Goal: Transaction & Acquisition: Purchase product/service

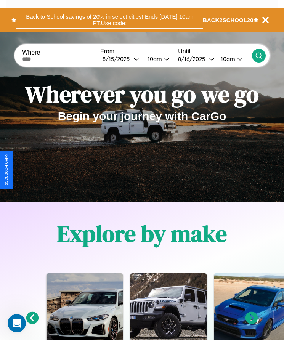
click at [109, 20] on button "Back to School savings of 20% in select cities! Ends [DATE] 10am PT. Use code:" at bounding box center [109, 19] width 186 height 17
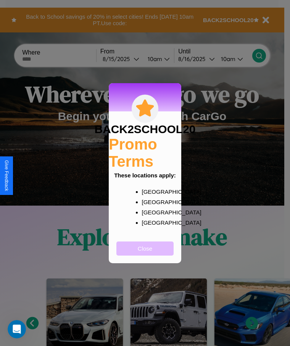
click at [145, 253] on button "Close" at bounding box center [144, 248] width 57 height 14
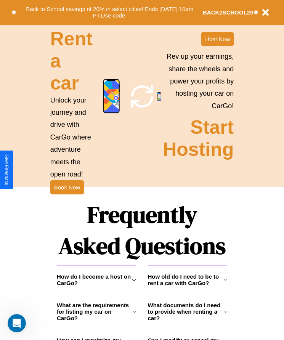
scroll to position [994, 0]
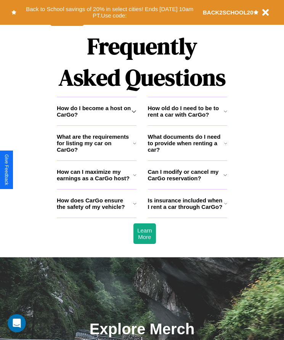
click at [225, 178] on icon at bounding box center [225, 175] width 4 height 6
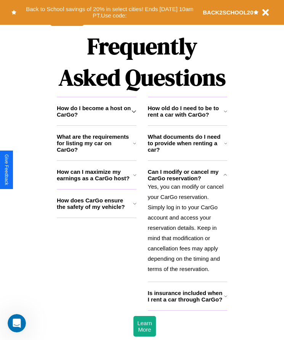
click at [187, 153] on h3 "What documents do I need to provide when renting a car?" at bounding box center [186, 142] width 77 height 19
click at [225, 299] on icon at bounding box center [225, 296] width 3 height 6
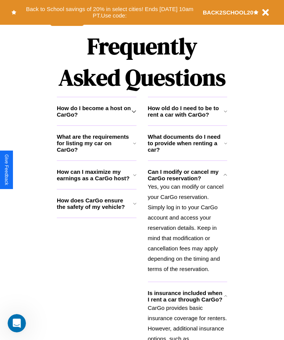
click at [187, 118] on h3 "How old do I need to be to rent a car with CarGo?" at bounding box center [186, 111] width 76 height 13
click at [135, 146] on icon at bounding box center [134, 143] width 3 height 6
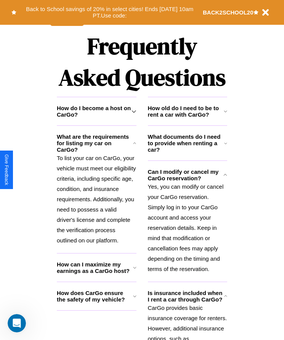
click at [187, 118] on h3 "How old do I need to be to rent a car with CarGo?" at bounding box center [186, 111] width 76 height 13
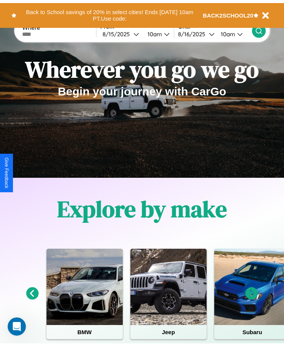
scroll to position [0, 0]
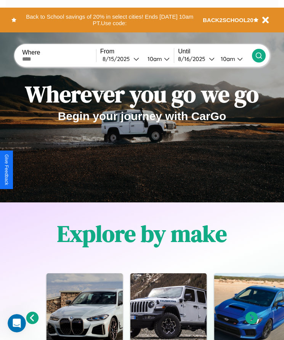
click at [60, 59] on input "text" at bounding box center [59, 59] width 74 height 6
type input "**********"
click at [123, 59] on div "8 / 15 / 2025" at bounding box center [118, 58] width 31 height 7
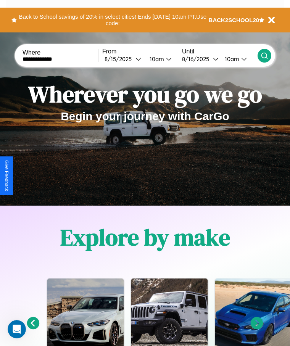
select select "*"
select select "****"
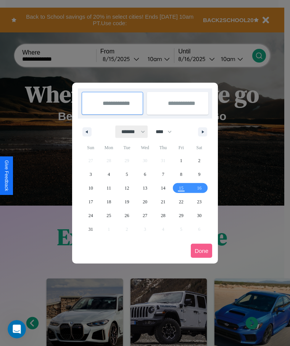
click at [130, 132] on select "******* ******** ***** ***** *** **** **** ****** ********* ******* ******** **…" at bounding box center [132, 131] width 32 height 13
select select "*"
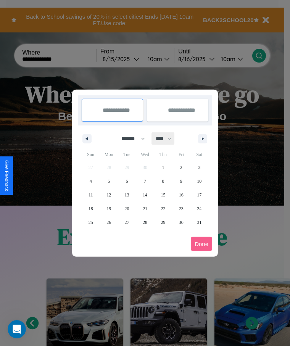
click at [167, 138] on select "**** **** **** **** **** **** **** **** **** **** **** **** **** **** **** ****…" at bounding box center [163, 138] width 23 height 13
select select "****"
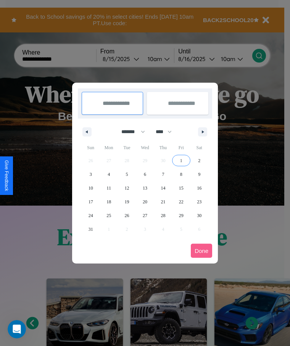
click at [181, 160] on span "1" at bounding box center [181, 161] width 2 height 14
type input "**********"
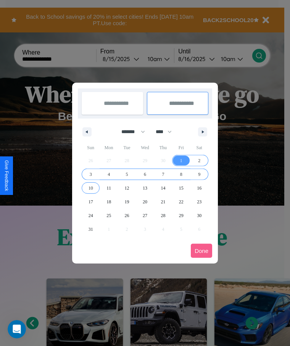
click at [90, 188] on span "10" at bounding box center [90, 188] width 5 height 14
type input "**********"
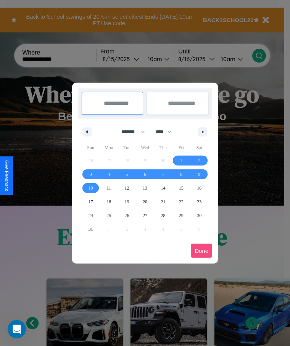
click at [201, 251] on button "Done" at bounding box center [201, 251] width 21 height 14
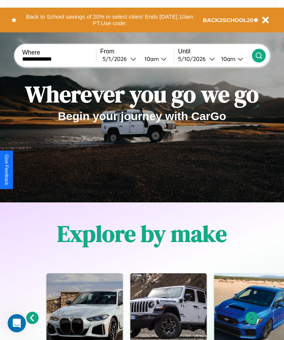
click at [259, 55] on icon at bounding box center [259, 56] width 8 height 8
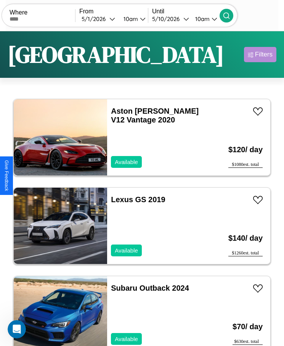
click at [260, 55] on div "Filters" at bounding box center [264, 55] width 18 height 8
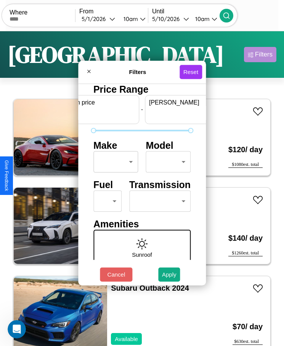
scroll to position [0, 28]
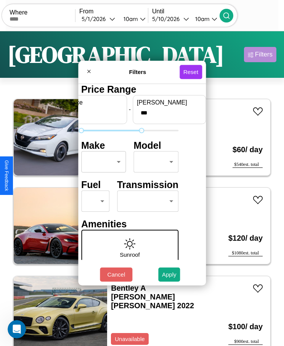
type input "***"
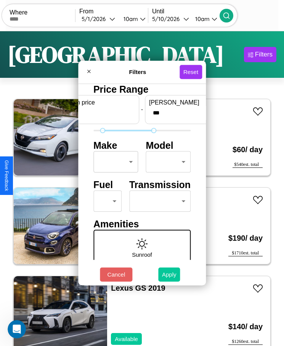
type input "**"
click at [169, 274] on button "Apply" at bounding box center [169, 274] width 22 height 14
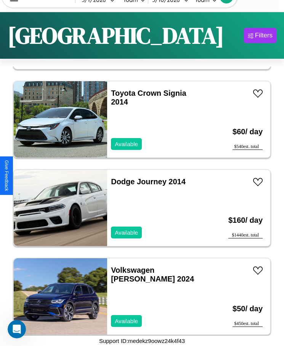
scroll to position [4163, 0]
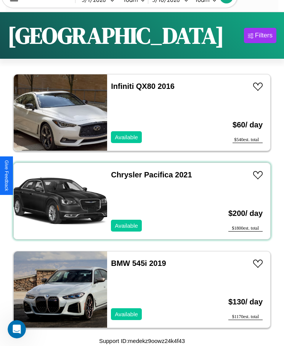
click at [139, 201] on div "Chrysler Pacifica 2021 Available" at bounding box center [157, 201] width 101 height 76
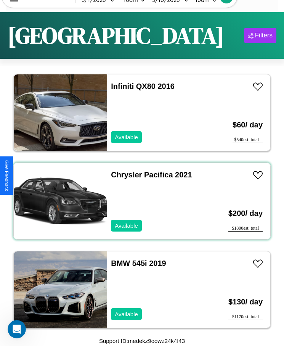
click at [139, 201] on div "Chrysler Pacifica 2021 Available" at bounding box center [157, 201] width 101 height 76
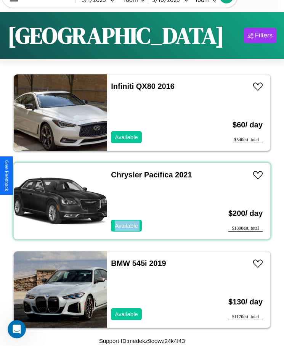
click at [139, 201] on div "Chrysler Pacifica 2021 Available" at bounding box center [157, 201] width 101 height 76
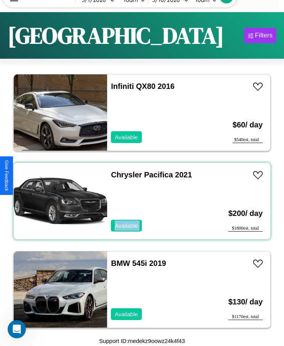
click at [139, 201] on div "Chrysler Pacifica 2021 Available" at bounding box center [157, 201] width 101 height 76
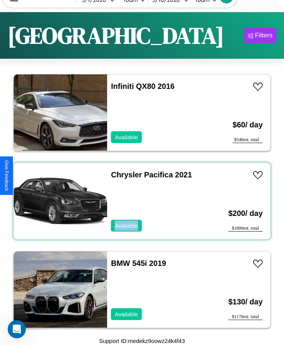
click at [139, 201] on div "Chrysler Pacifica 2021 Available" at bounding box center [157, 201] width 101 height 76
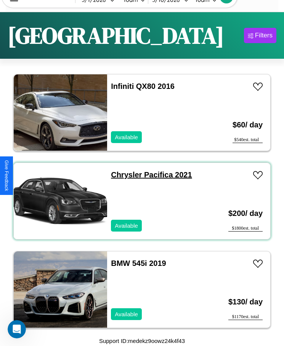
click at [124, 175] on link "Chrysler Pacifica 2021" at bounding box center [151, 174] width 81 height 8
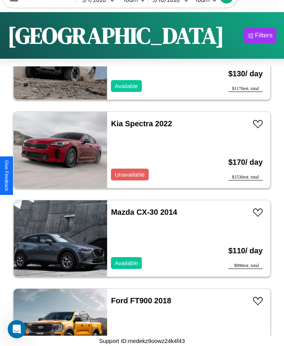
scroll to position [3721, 0]
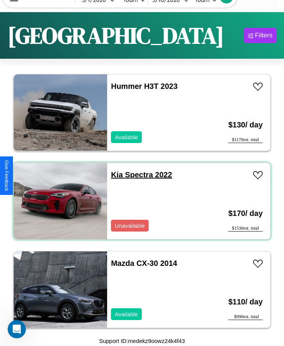
click at [114, 175] on link "Kia Spectra 2022" at bounding box center [141, 174] width 61 height 8
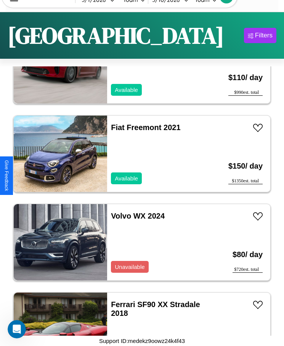
scroll to position [1067, 0]
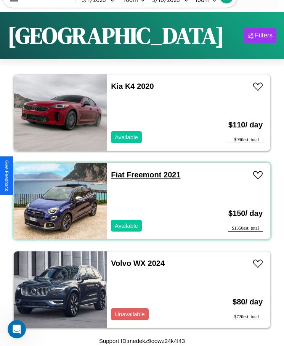
click at [115, 175] on link "Fiat Freemont 2021" at bounding box center [145, 174] width 69 height 8
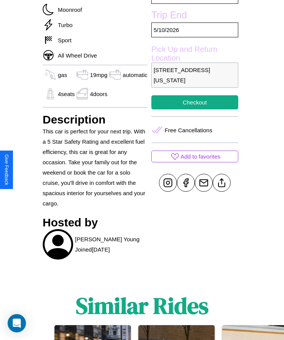
scroll to position [397, 0]
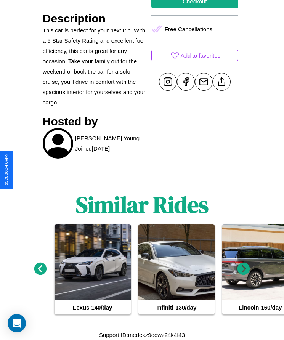
click at [40, 269] on icon at bounding box center [40, 269] width 13 height 13
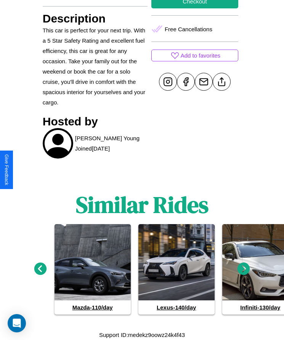
click at [244, 269] on icon at bounding box center [244, 269] width 13 height 13
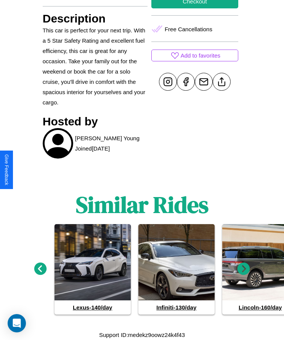
click at [244, 269] on icon at bounding box center [244, 269] width 13 height 13
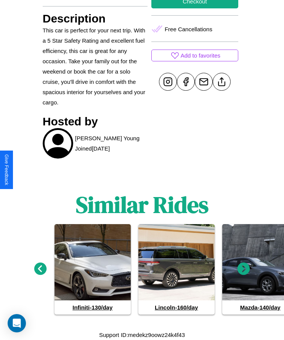
click at [40, 269] on icon at bounding box center [40, 269] width 13 height 13
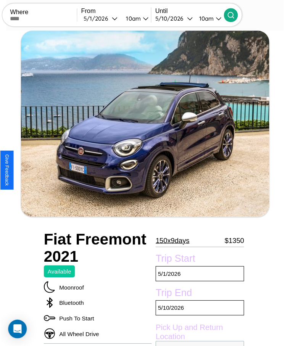
scroll to position [270, 0]
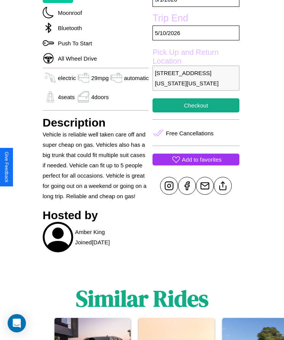
click at [194, 165] on p "Add to favorites" at bounding box center [202, 159] width 40 height 10
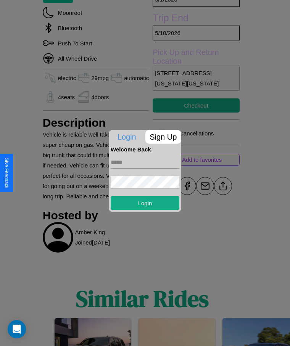
click at [163, 137] on p "Sign Up" at bounding box center [163, 137] width 36 height 14
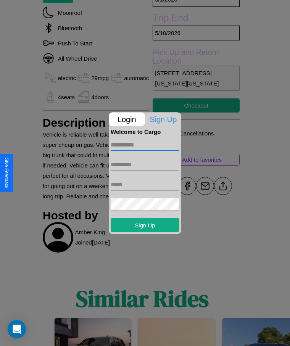
click at [145, 145] on input "text" at bounding box center [145, 144] width 69 height 12
type input "*********"
click at [145, 164] on input "text" at bounding box center [145, 164] width 69 height 12
type input "******"
click at [145, 184] on input "text" at bounding box center [145, 184] width 69 height 12
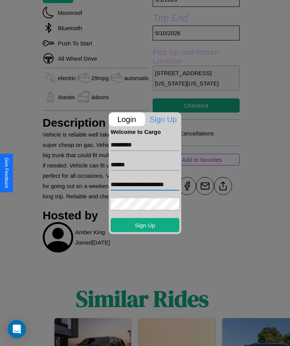
scroll to position [0, 1]
type input "**********"
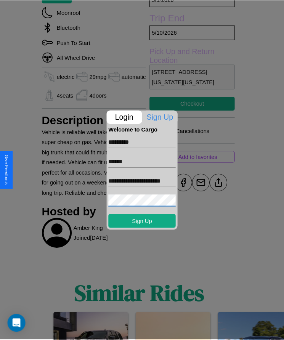
scroll to position [0, 0]
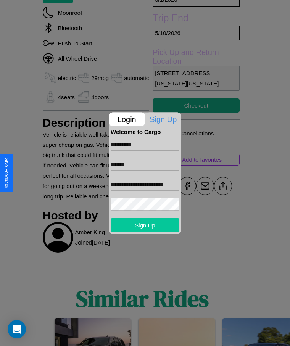
click at [145, 225] on button "Sign Up" at bounding box center [145, 225] width 69 height 14
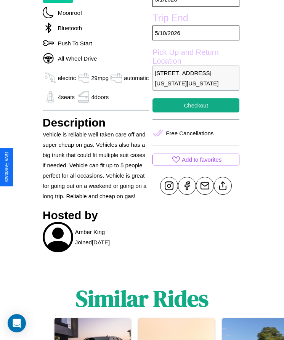
scroll to position [216, 0]
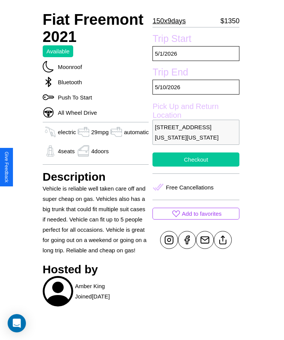
click at [194, 167] on button "Checkout" at bounding box center [196, 160] width 87 height 14
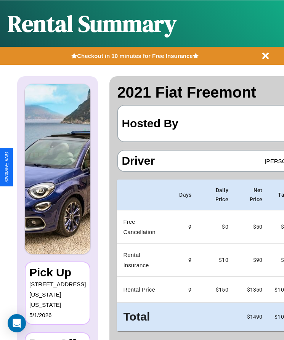
scroll to position [0, 48]
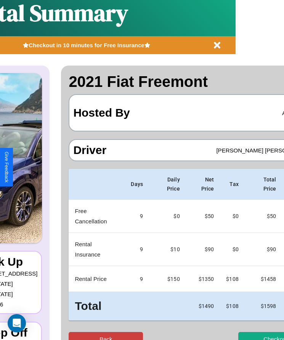
click at [79, 333] on button "Back" at bounding box center [106, 339] width 74 height 14
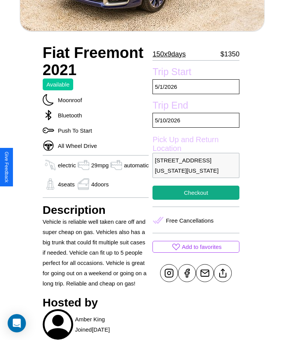
scroll to position [184, 0]
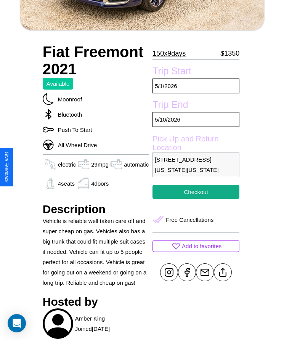
click at [194, 170] on p "3560 Washington Street San Francisco California 38404 United States" at bounding box center [196, 164] width 87 height 25
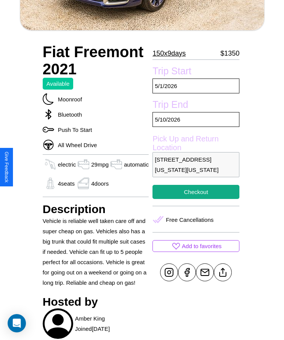
click at [194, 170] on p "3560 Washington Street San Francisco California 38404 United States" at bounding box center [196, 164] width 87 height 25
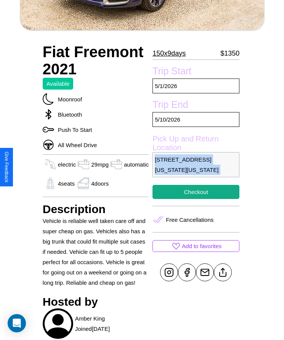
click at [194, 170] on p "3560 Washington Street San Francisco California 38404 United States" at bounding box center [196, 164] width 87 height 25
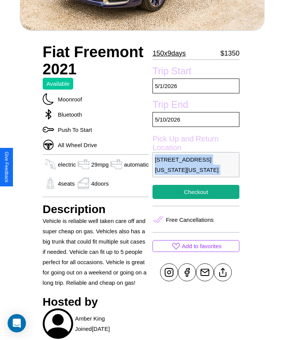
click at [194, 170] on p "3560 Washington Street San Francisco California 38404 United States" at bounding box center [196, 164] width 87 height 25
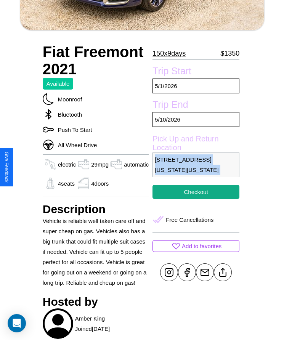
click at [194, 170] on p "3560 Washington Street San Francisco California 38404 United States" at bounding box center [196, 164] width 87 height 25
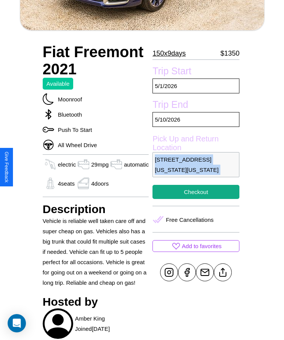
click at [194, 170] on p "3560 Washington Street San Francisco California 38404 United States" at bounding box center [196, 164] width 87 height 25
